Goal: Transaction & Acquisition: Subscribe to service/newsletter

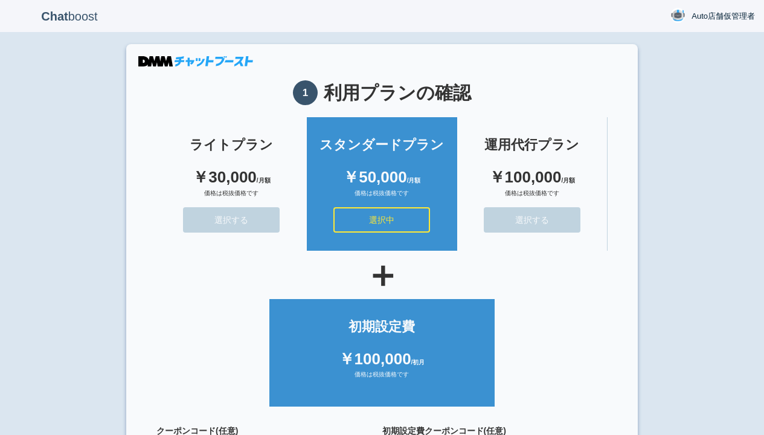
scroll to position [108, 0]
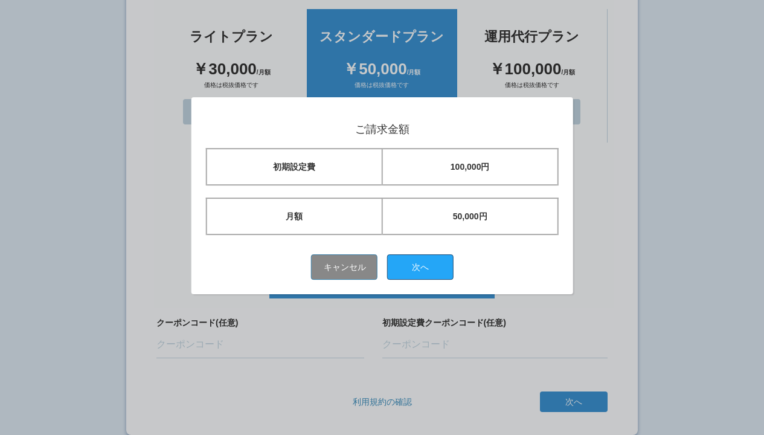
click at [424, 266] on button "次へ" at bounding box center [420, 266] width 66 height 25
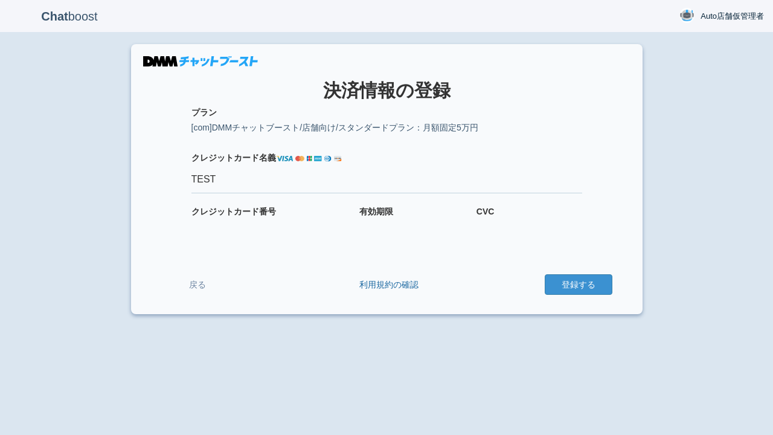
type input "TEST"
click at [578, 284] on button "登録する" at bounding box center [579, 284] width 68 height 21
